Goal: Check status: Check status

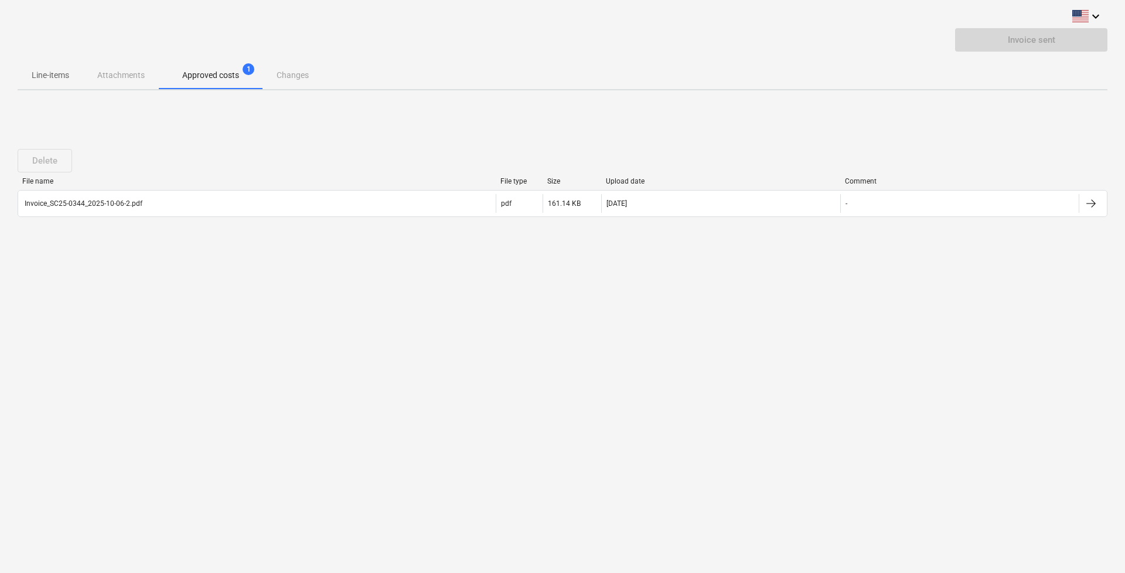
click at [978, 86] on div "Line-items Attachments Approved costs 1 Changes" at bounding box center [563, 75] width 1090 height 28
click at [1015, 45] on div "Invoice sent" at bounding box center [1031, 39] width 152 height 23
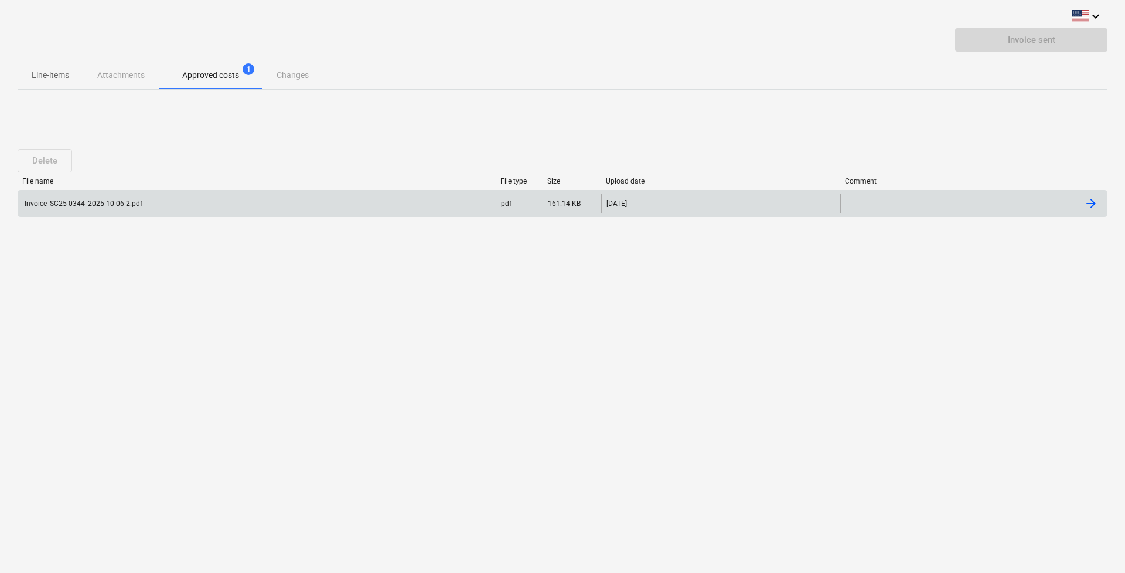
click at [285, 197] on div "Invoice_SC25-0344_2025-10-06-2.pdf" at bounding box center [257, 203] width 478 height 19
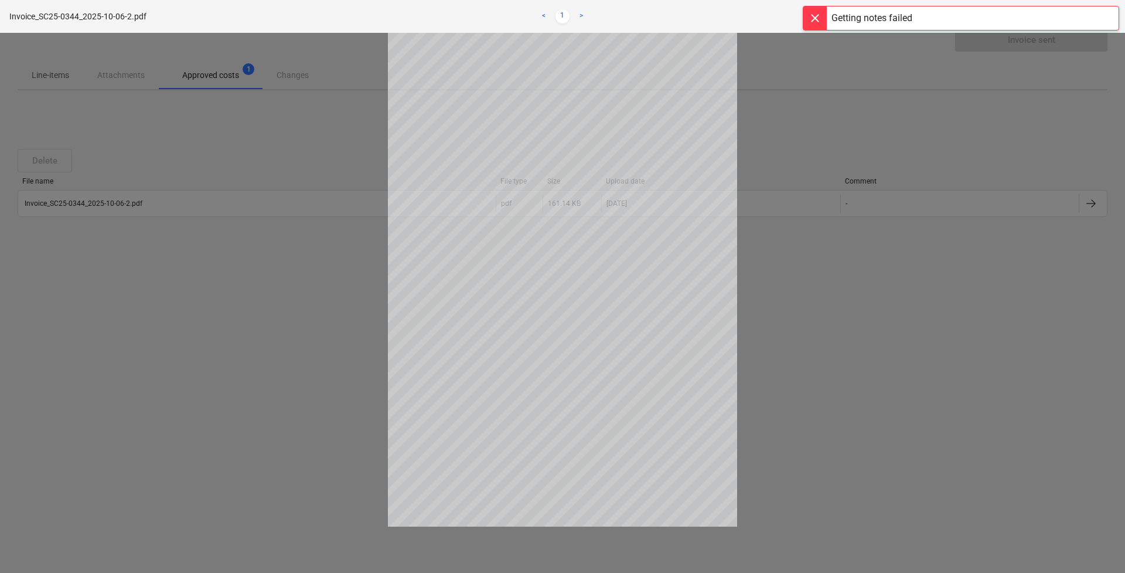
click at [857, 165] on div at bounding box center [562, 303] width 1125 height 540
drag, startPoint x: 299, startPoint y: 137, endPoint x: 309, endPoint y: 150, distance: 16.7
click at [297, 137] on div at bounding box center [562, 303] width 1125 height 540
drag, startPoint x: 335, startPoint y: 278, endPoint x: 374, endPoint y: 282, distance: 38.9
click at [335, 278] on div at bounding box center [562, 303] width 1125 height 540
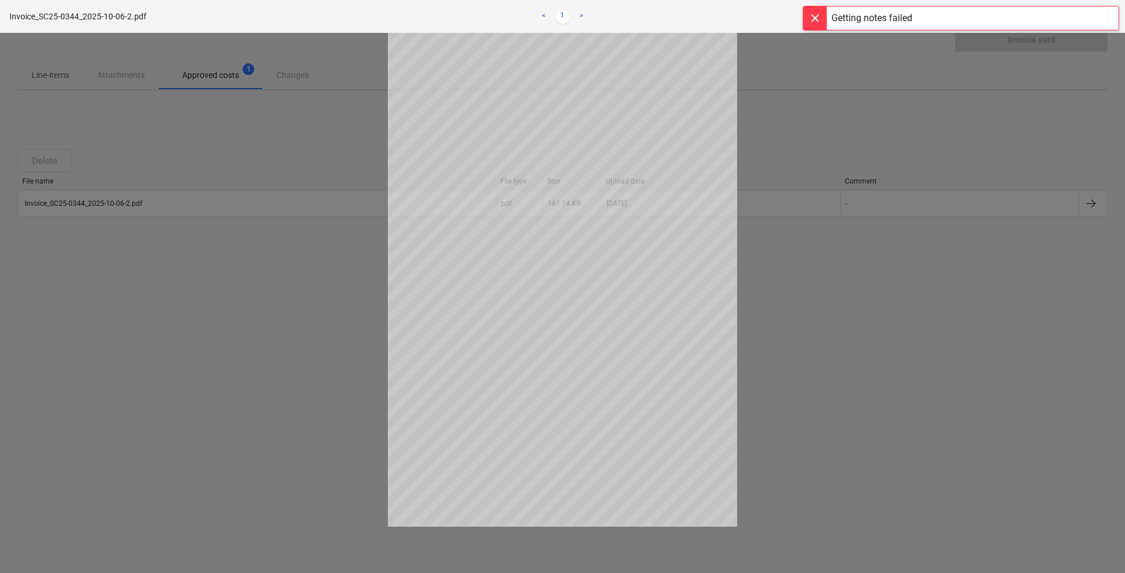
drag, startPoint x: 772, startPoint y: 343, endPoint x: 829, endPoint y: 342, distance: 56.3
click at [784, 343] on div at bounding box center [562, 303] width 1125 height 540
click at [786, 318] on div at bounding box center [562, 303] width 1125 height 540
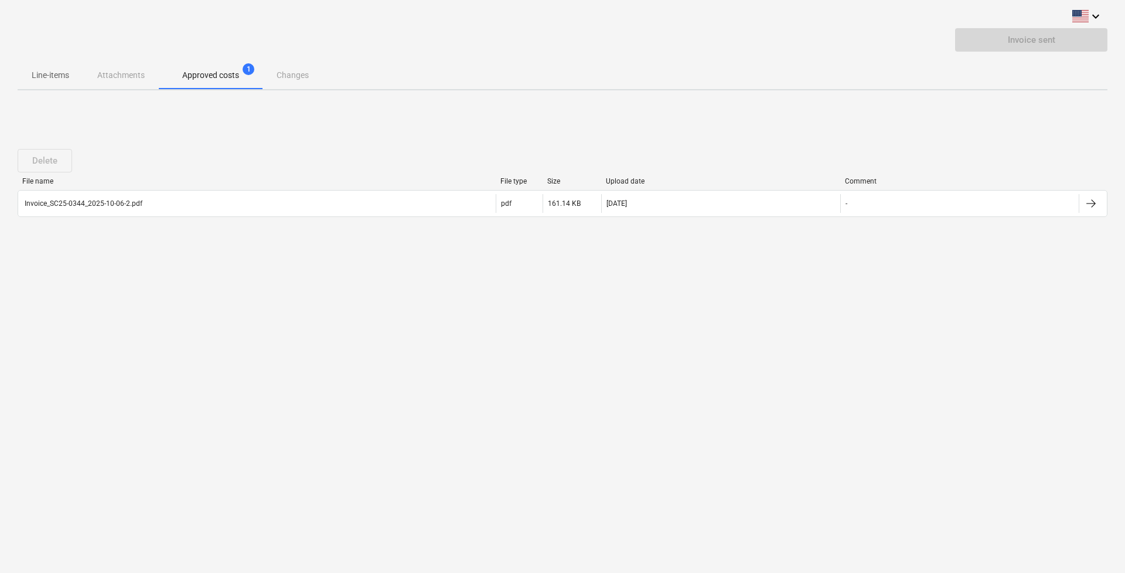
drag, startPoint x: 302, startPoint y: 75, endPoint x: 292, endPoint y: 78, distance: 10.9
click at [301, 75] on div "Line-items Attachments Approved costs 1 Changes" at bounding box center [563, 75] width 1090 height 28
drag, startPoint x: 291, startPoint y: 77, endPoint x: 217, endPoint y: 75, distance: 73.3
click at [281, 78] on div "Line-items Attachments Approved costs 1 Changes" at bounding box center [563, 75] width 1090 height 28
click at [132, 73] on div "Line-items Attachments Approved costs 1 Changes" at bounding box center [563, 75] width 1090 height 28
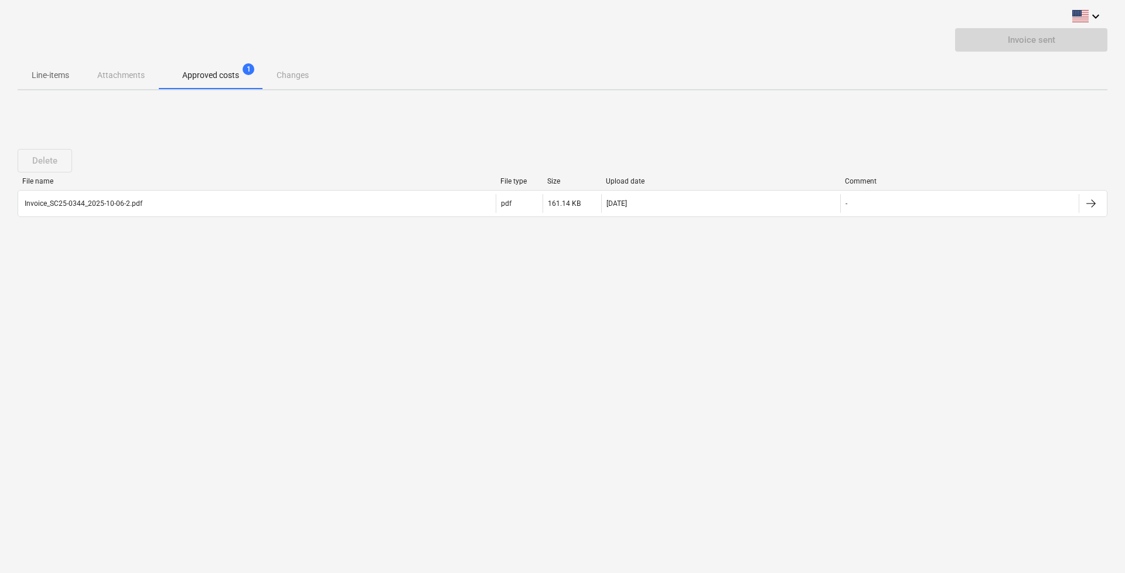
click at [57, 77] on p "Line-items" at bounding box center [51, 75] width 38 height 12
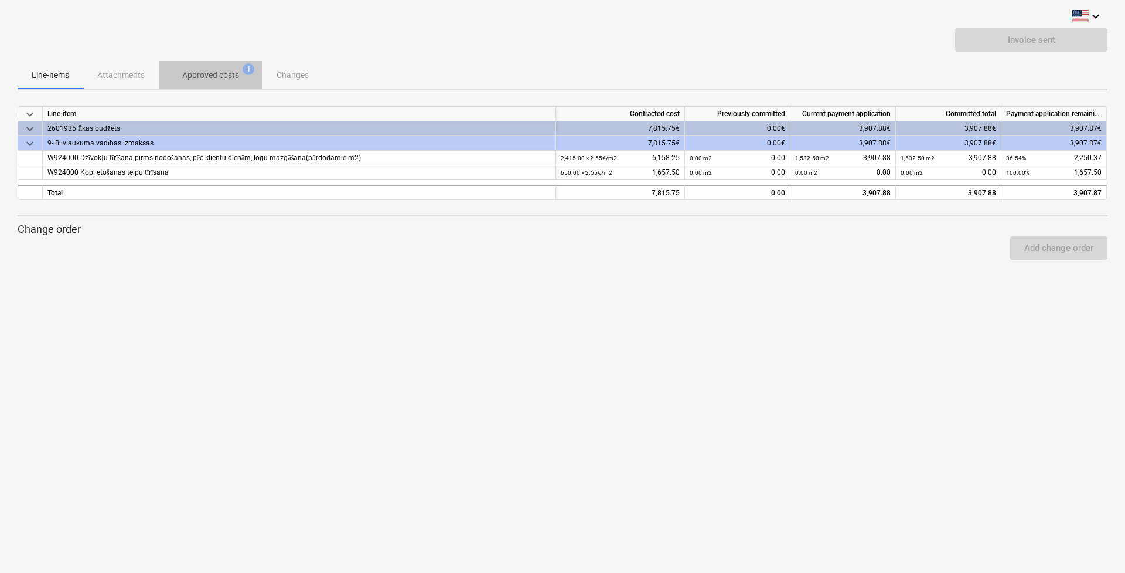
click at [225, 78] on p "Approved costs" at bounding box center [210, 75] width 57 height 12
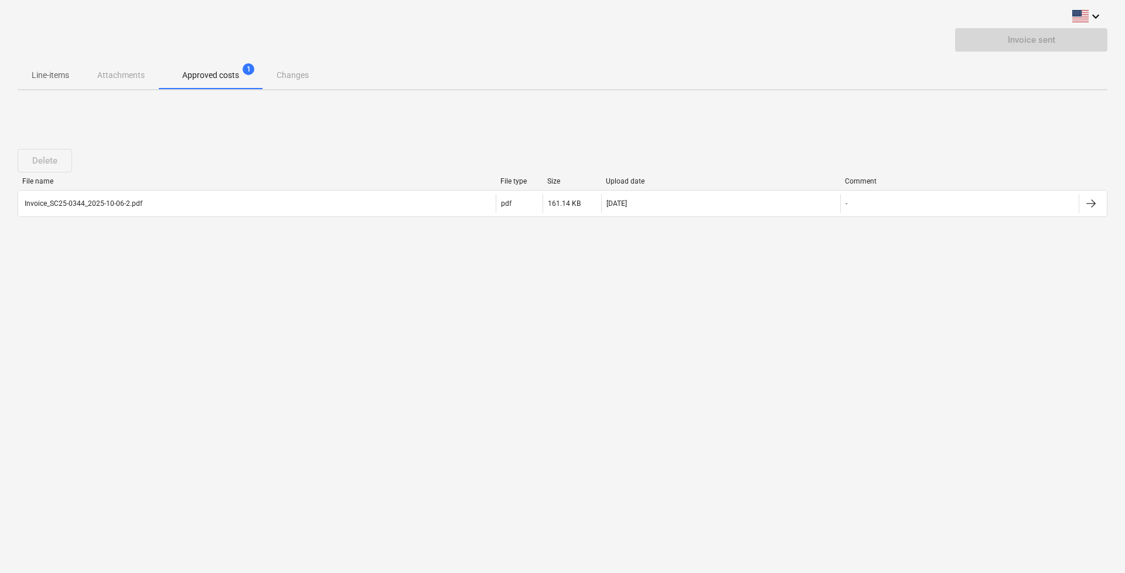
click at [166, 138] on div "Delete File name File type Size Upload date Comment Invoice_SC25-0344_2025-10-0…" at bounding box center [563, 187] width 1090 height 105
click at [280, 76] on div "Line-items Attachments Approved costs 1 Changes" at bounding box center [563, 75] width 1090 height 28
click at [481, 67] on div "Line-items Attachments Approved costs 1 Changes" at bounding box center [563, 75] width 1090 height 28
click at [547, 58] on div "Invoice sent" at bounding box center [563, 44] width 1090 height 33
click at [44, 71] on p "Line-items" at bounding box center [51, 75] width 38 height 12
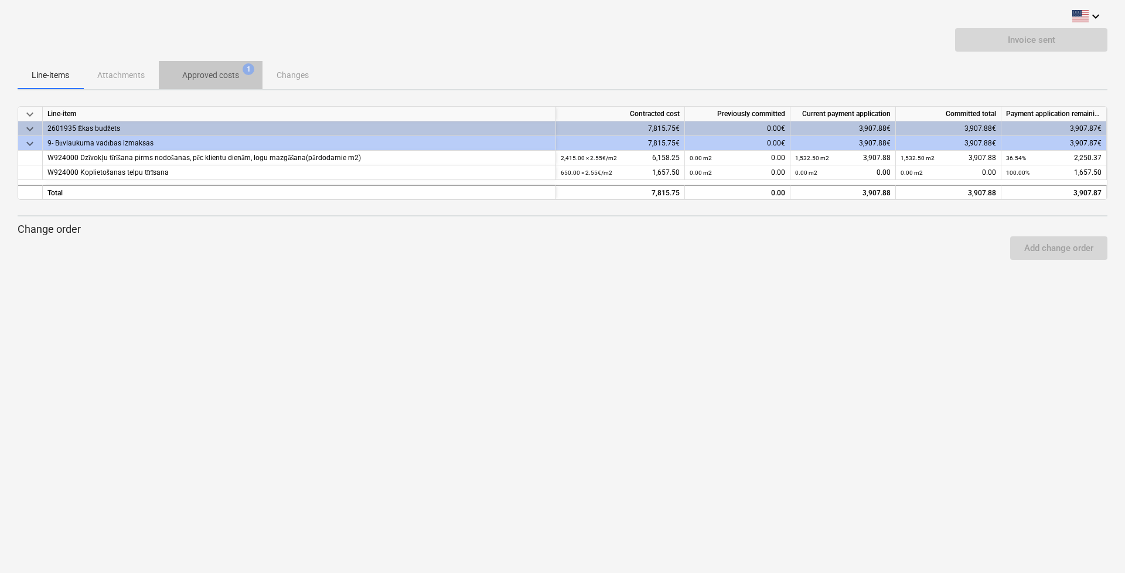
click at [180, 77] on span "Approved costs 1" at bounding box center [211, 75] width 76 height 12
